Goal: Information Seeking & Learning: Find contact information

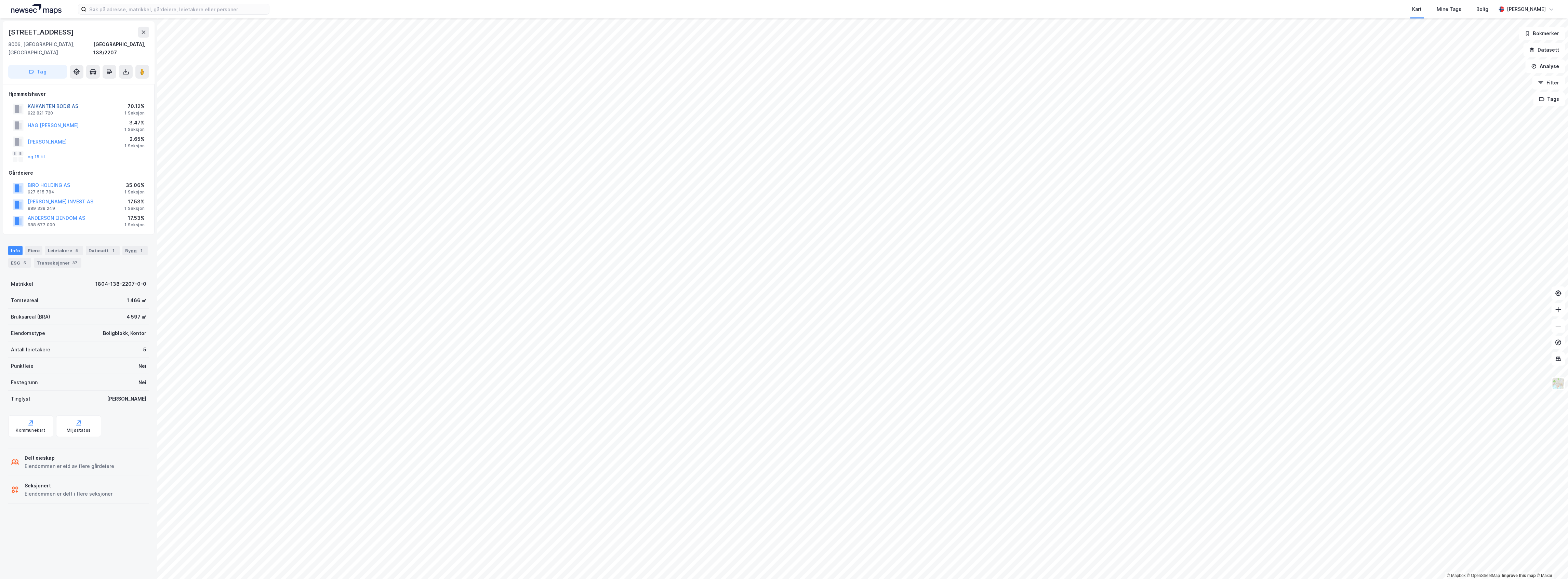
click at [0, 0] on button "KAIKANTEN BODØ AS" at bounding box center [0, 0] width 0 height 0
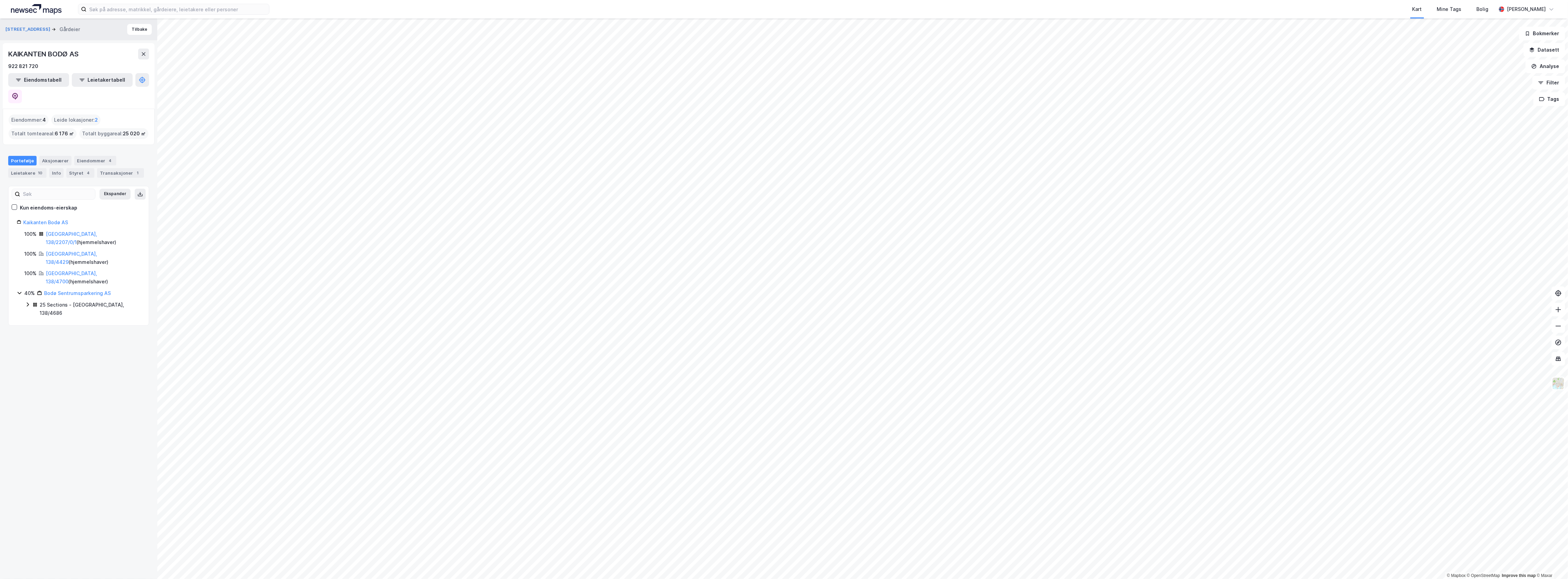
click at [18, 290] on icon at bounding box center [19, 293] width 5 height 5
click at [18, 93] on icon at bounding box center [15, 96] width 7 height 7
